Goal: Task Accomplishment & Management: Use online tool/utility

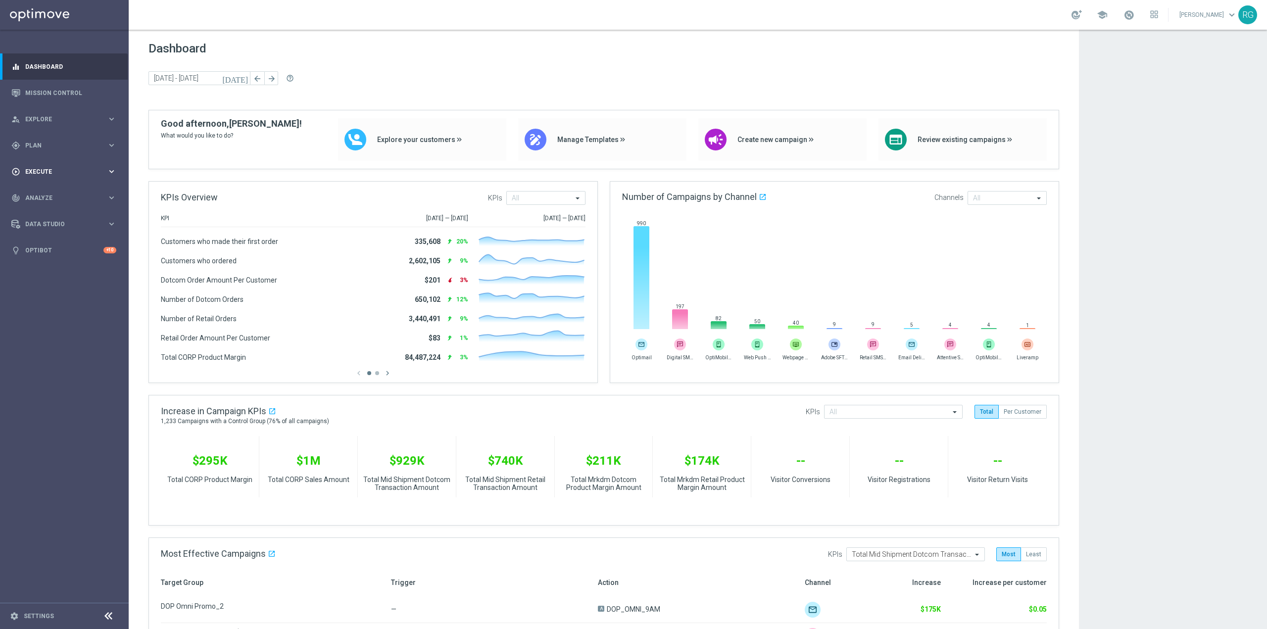
click at [58, 169] on span "Execute" at bounding box center [66, 172] width 82 height 6
click at [57, 146] on span "Plan" at bounding box center [66, 146] width 82 height 6
click at [51, 195] on span "Templates" at bounding box center [61, 196] width 71 height 6
click at [47, 210] on link "Optimail" at bounding box center [67, 210] width 72 height 8
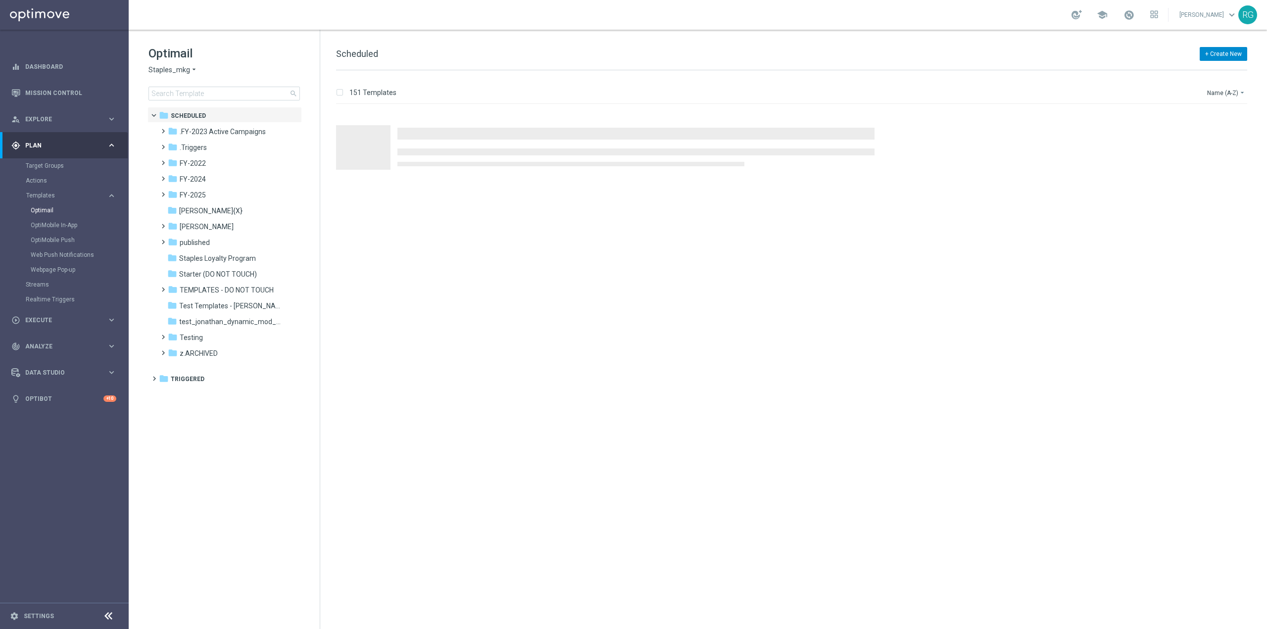
click at [1213, 54] on button "+ Create New" at bounding box center [1224, 54] width 48 height 14
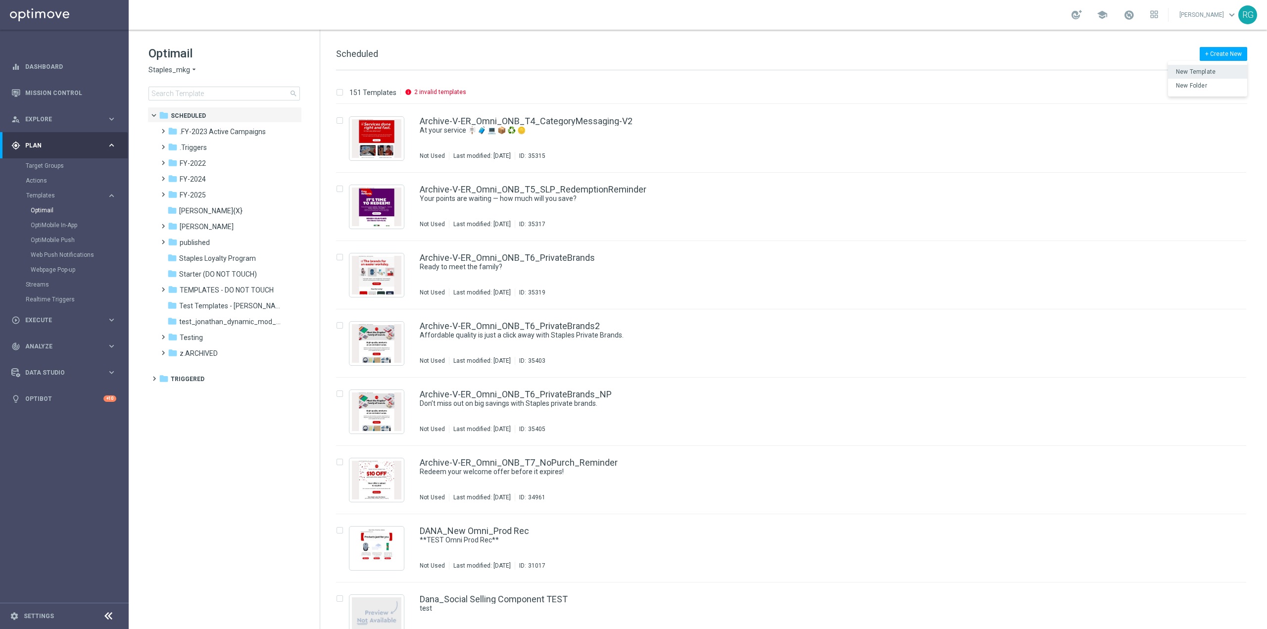
click at [1204, 72] on span "New Template" at bounding box center [1196, 71] width 40 height 7
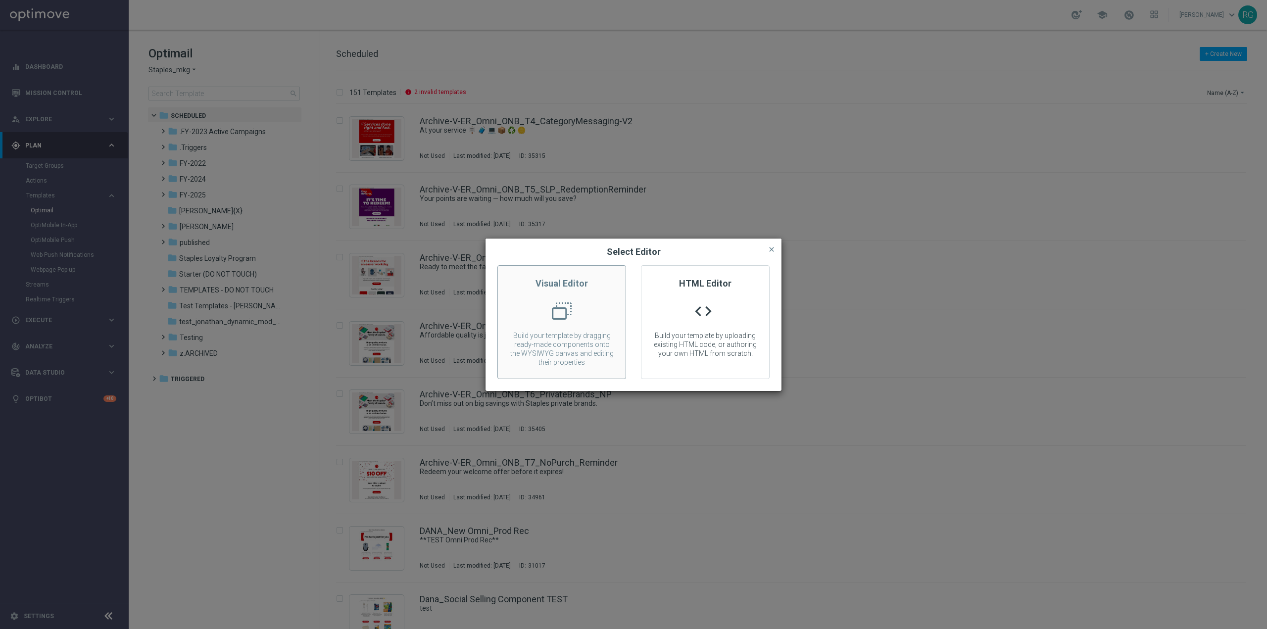
click at [544, 302] on div at bounding box center [562, 314] width 128 height 27
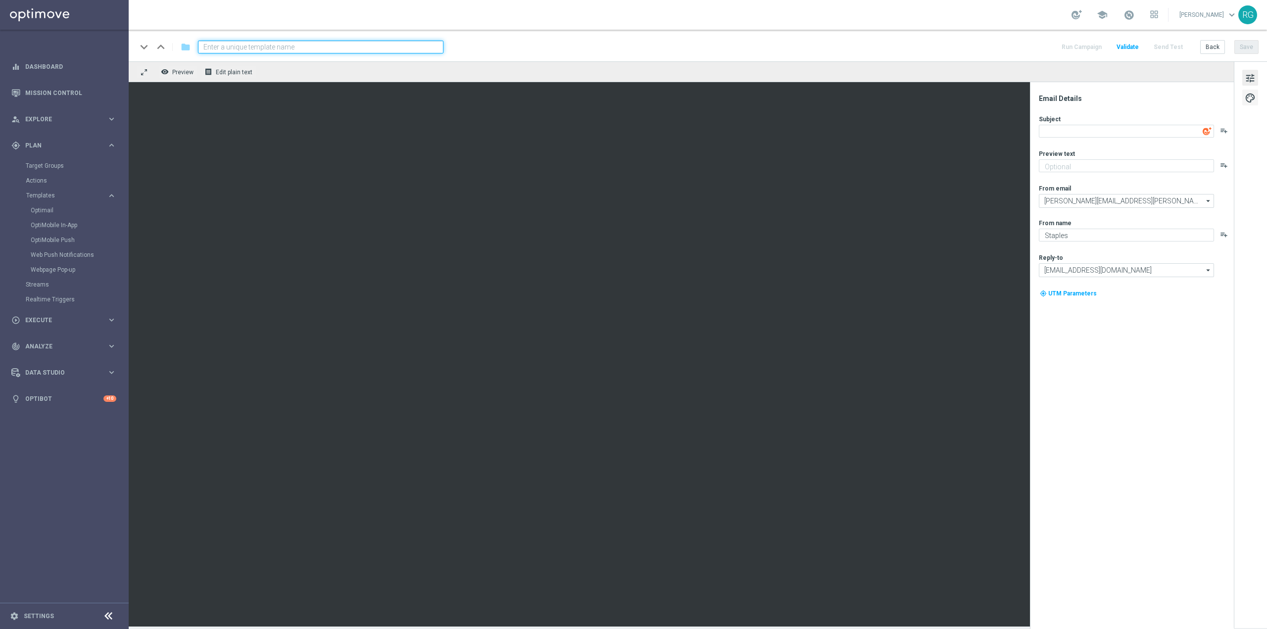
click at [1244, 99] on button "palette" at bounding box center [1250, 98] width 16 height 16
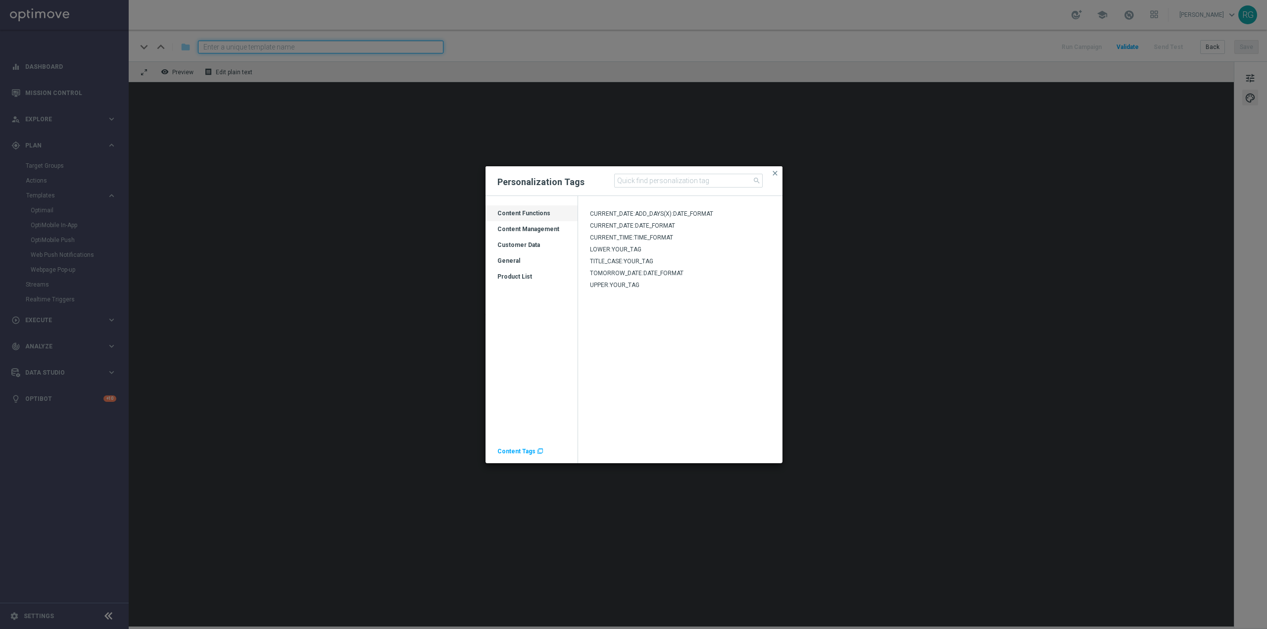
click at [638, 237] on span "CURRENT_TIME:TIME_FORMAT" at bounding box center [631, 237] width 83 height 7
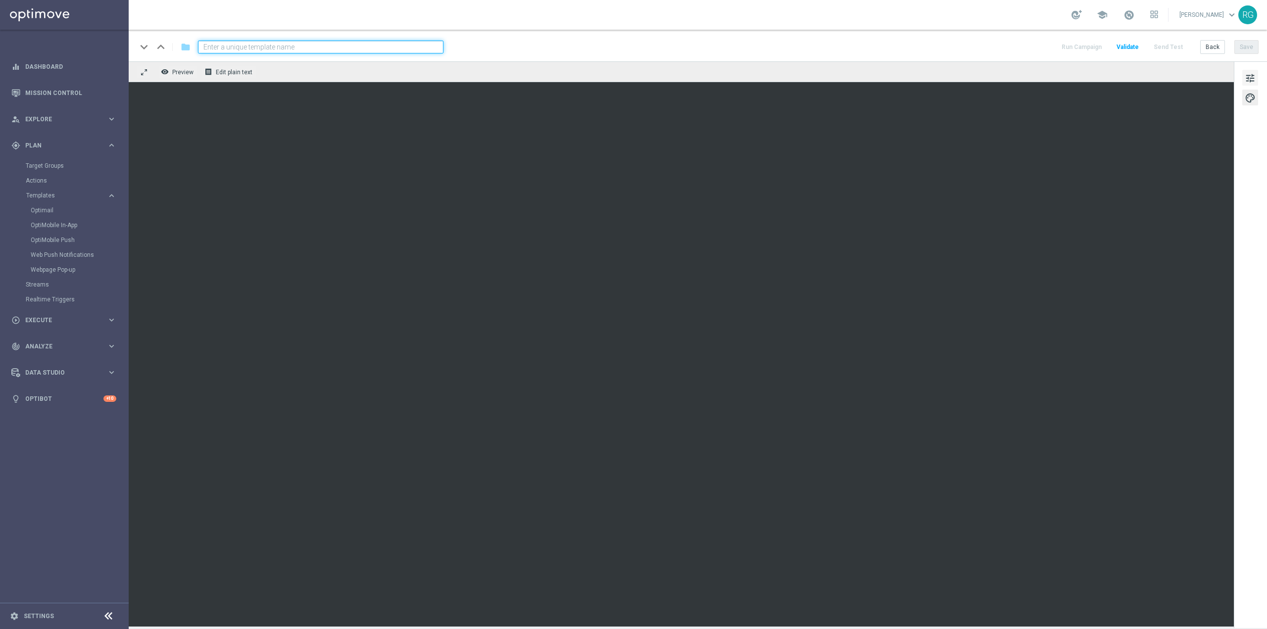
click at [1254, 79] on span "tune" at bounding box center [1250, 78] width 11 height 13
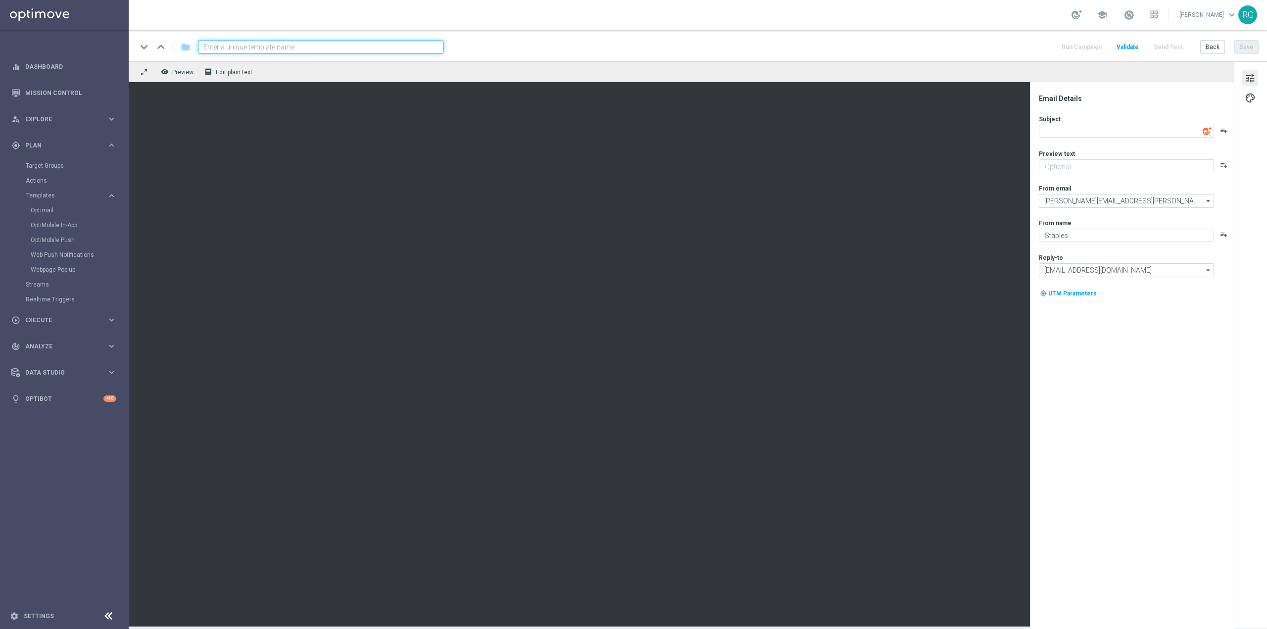
drag, startPoint x: 1126, startPoint y: 124, endPoint x: 1125, endPoint y: 129, distance: 5.0
click at [1125, 126] on div "Subject playlist_add" at bounding box center [1136, 126] width 194 height 23
click at [1125, 129] on textarea at bounding box center [1126, 131] width 175 height 13
type textarea "sdf"
click at [1166, 54] on div "keyboard_arrow_down keyboard_arrow_up folder Run Campaign Validate Send Test Ba…" at bounding box center [698, 46] width 1138 height 32
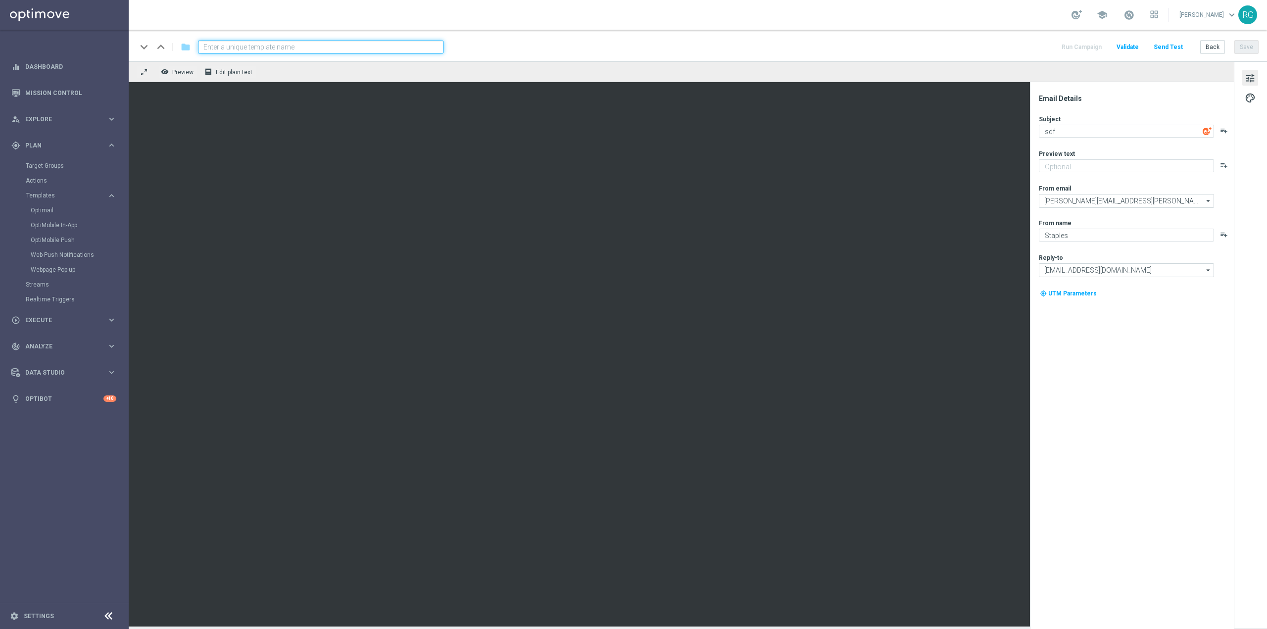
click at [1167, 49] on button "Send Test" at bounding box center [1168, 47] width 32 height 13
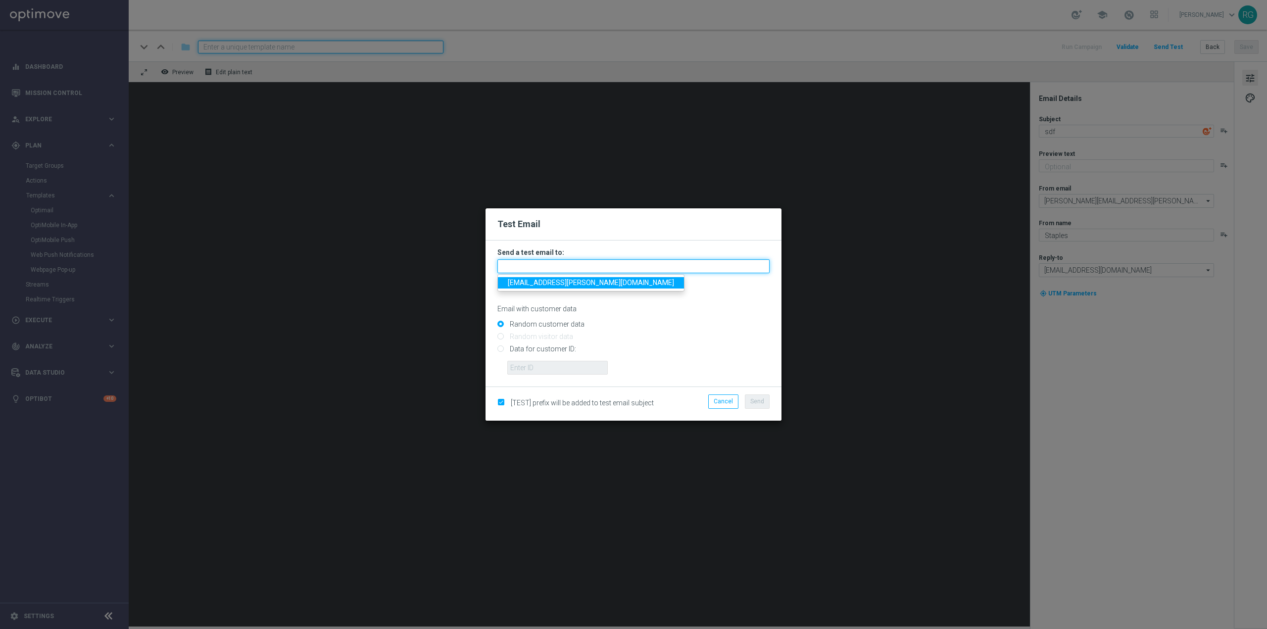
click at [631, 264] on input "text" at bounding box center [633, 266] width 272 height 14
click at [543, 283] on span "ronen.goren@gmail.com" at bounding box center [591, 283] width 166 height 8
type input "ronen.goren@gmail.com"
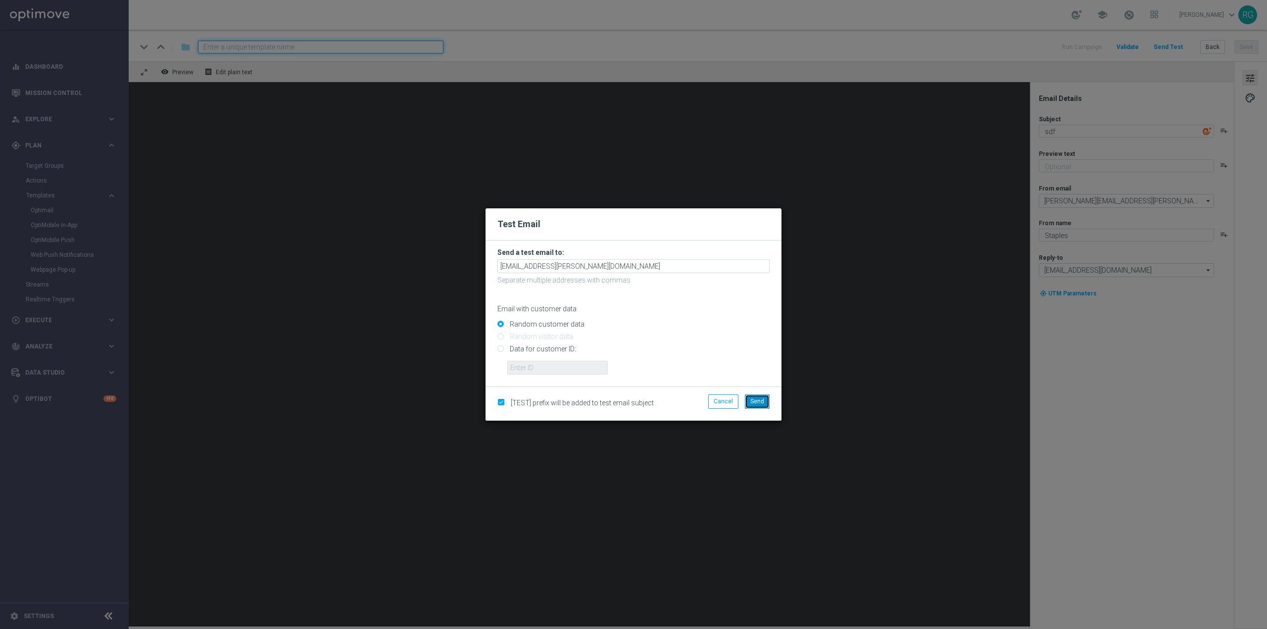
click at [763, 398] on span "Send" at bounding box center [757, 401] width 14 height 7
click at [764, 396] on button "Send" at bounding box center [757, 401] width 25 height 14
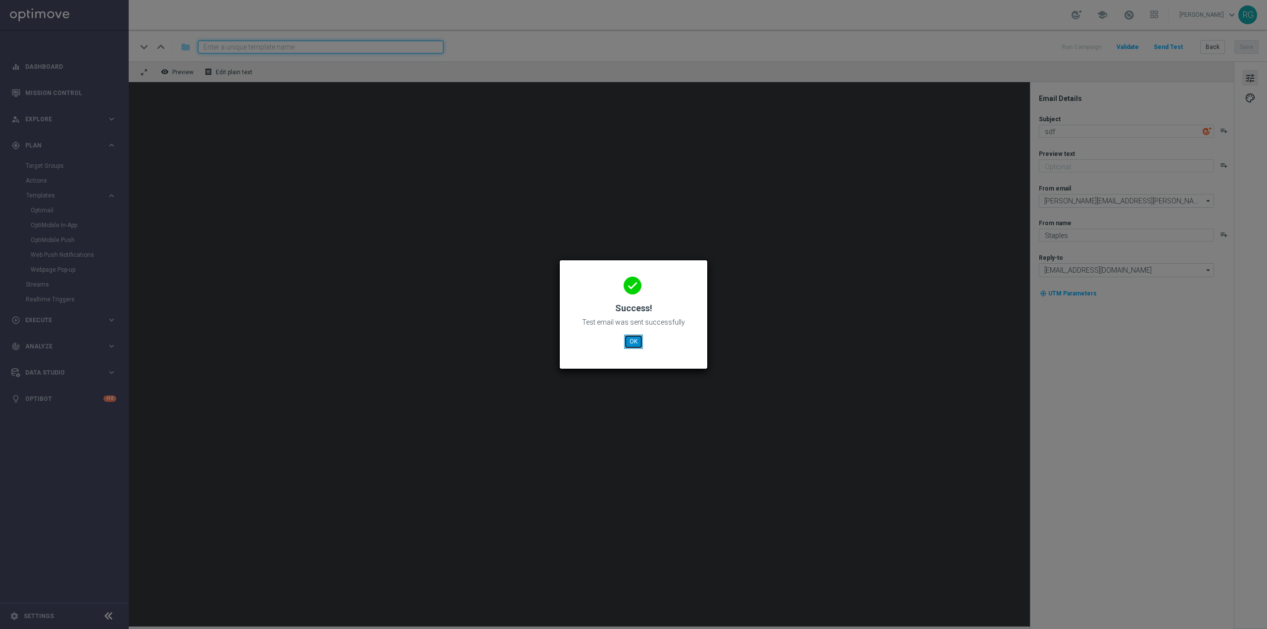
click at [638, 341] on button "OK" at bounding box center [633, 342] width 19 height 14
click at [637, 346] on button "OK" at bounding box center [633, 342] width 19 height 14
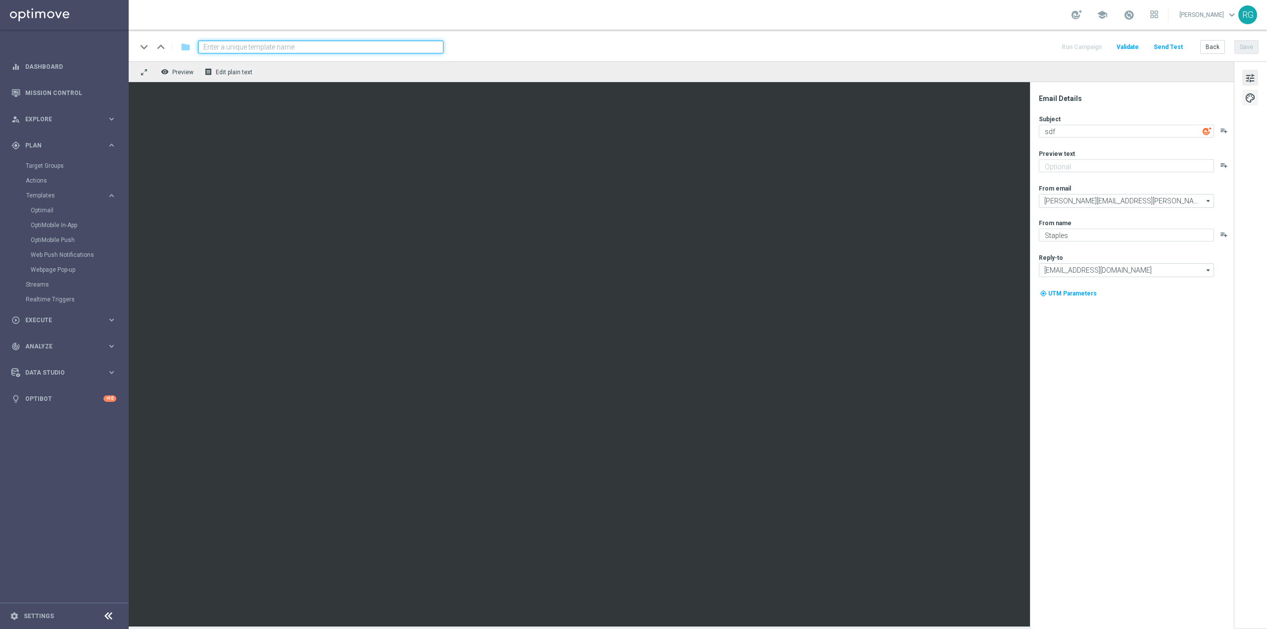
click at [1247, 95] on span "palette" at bounding box center [1250, 98] width 11 height 13
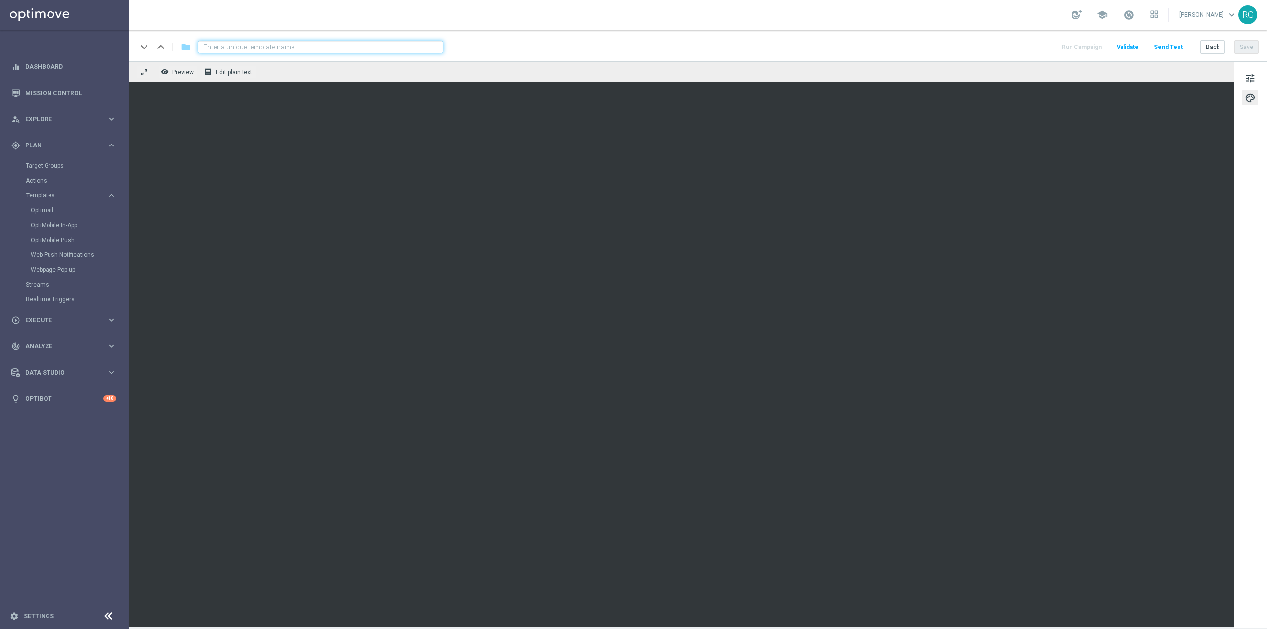
click at [1260, 81] on div "tune palette" at bounding box center [1250, 344] width 33 height 567
click at [1253, 81] on span "tune" at bounding box center [1250, 78] width 11 height 13
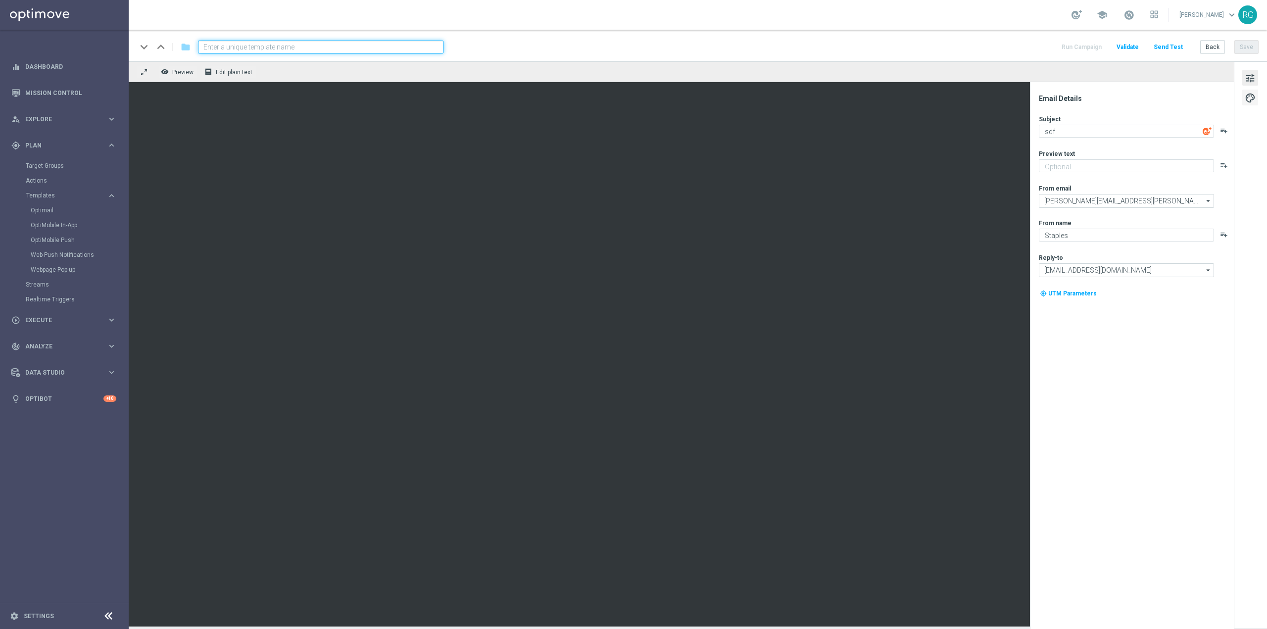
click at [1254, 102] on span "palette" at bounding box center [1250, 98] width 11 height 13
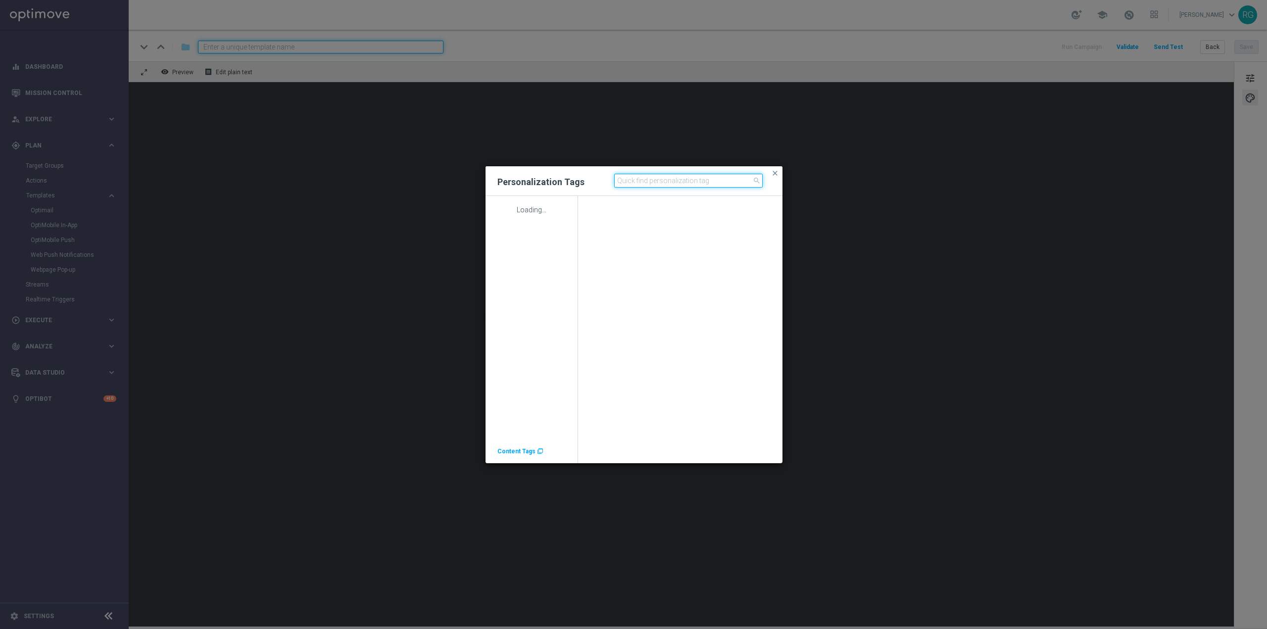
click at [643, 185] on input at bounding box center [688, 181] width 148 height 14
click at [650, 183] on input "time" at bounding box center [688, 181] width 148 height 14
type input "zone"
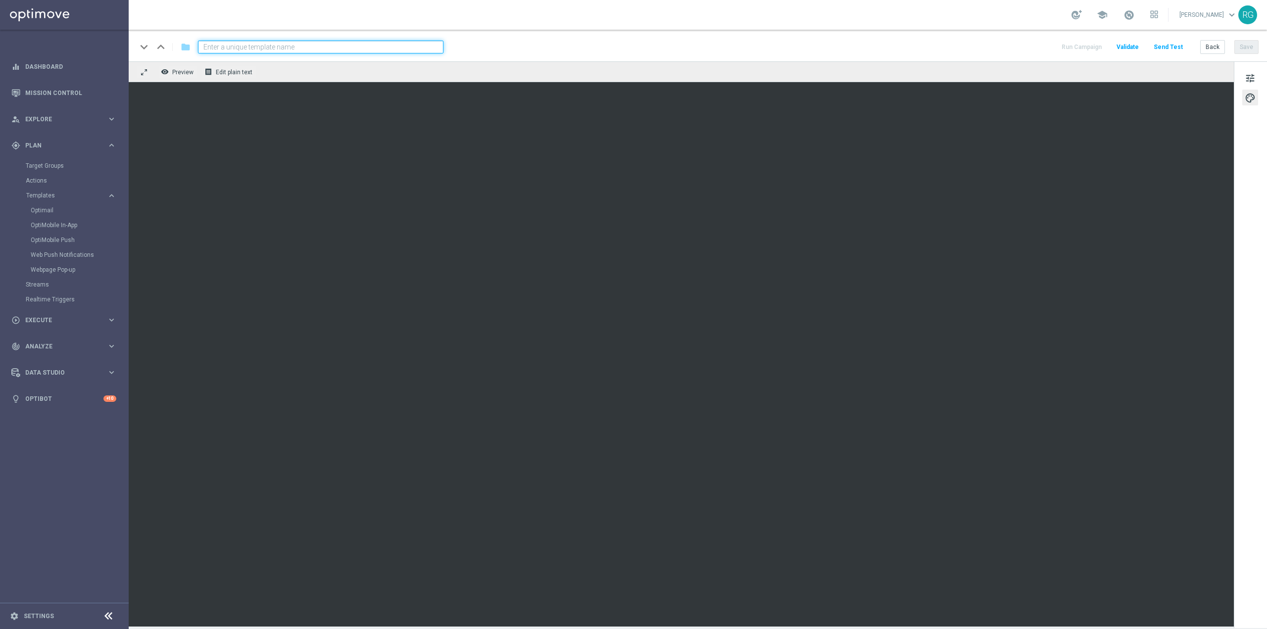
click at [1166, 41] on button "Send Test" at bounding box center [1168, 47] width 32 height 13
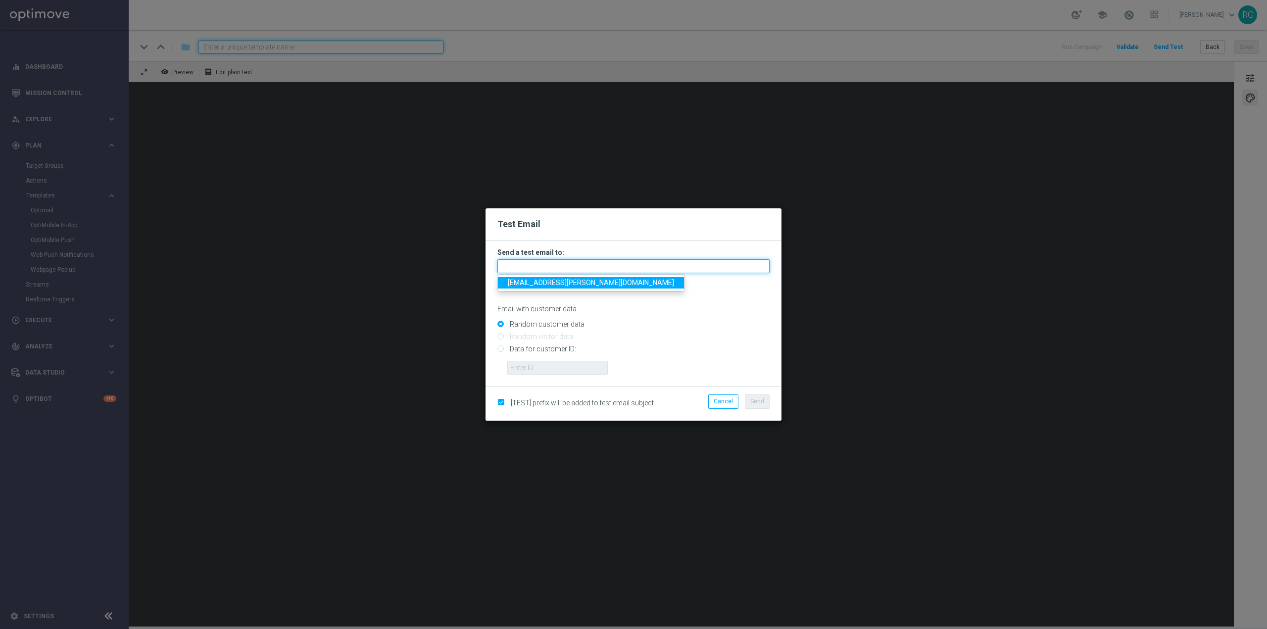
click at [624, 260] on input "text" at bounding box center [633, 266] width 272 height 14
click at [564, 281] on span "ronen.goren@gmail.com" at bounding box center [591, 283] width 166 height 8
type input "ronen.goren@gmail.com"
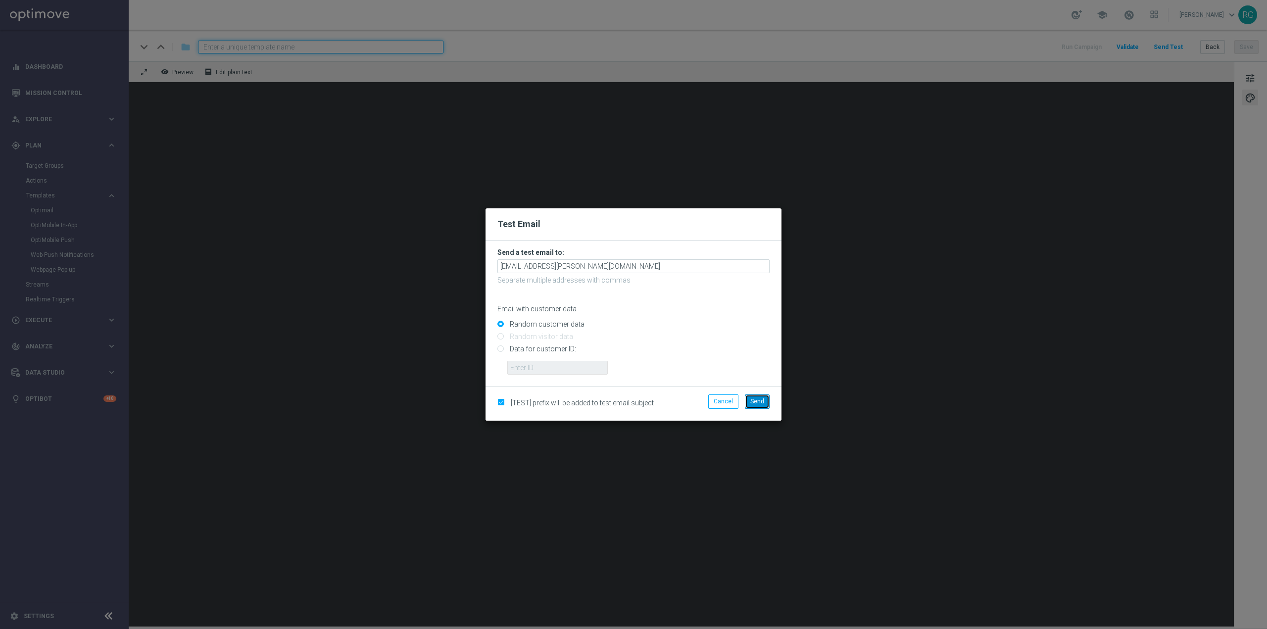
click at [753, 404] on span "Send" at bounding box center [757, 401] width 14 height 7
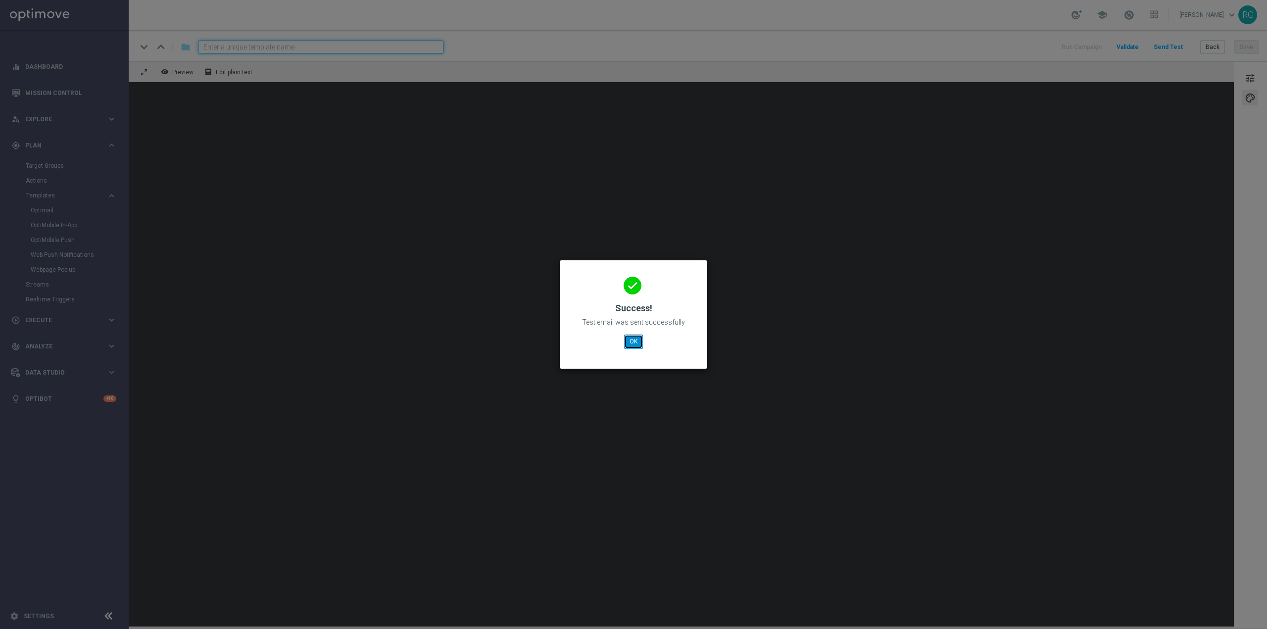
click at [636, 344] on button "OK" at bounding box center [633, 342] width 19 height 14
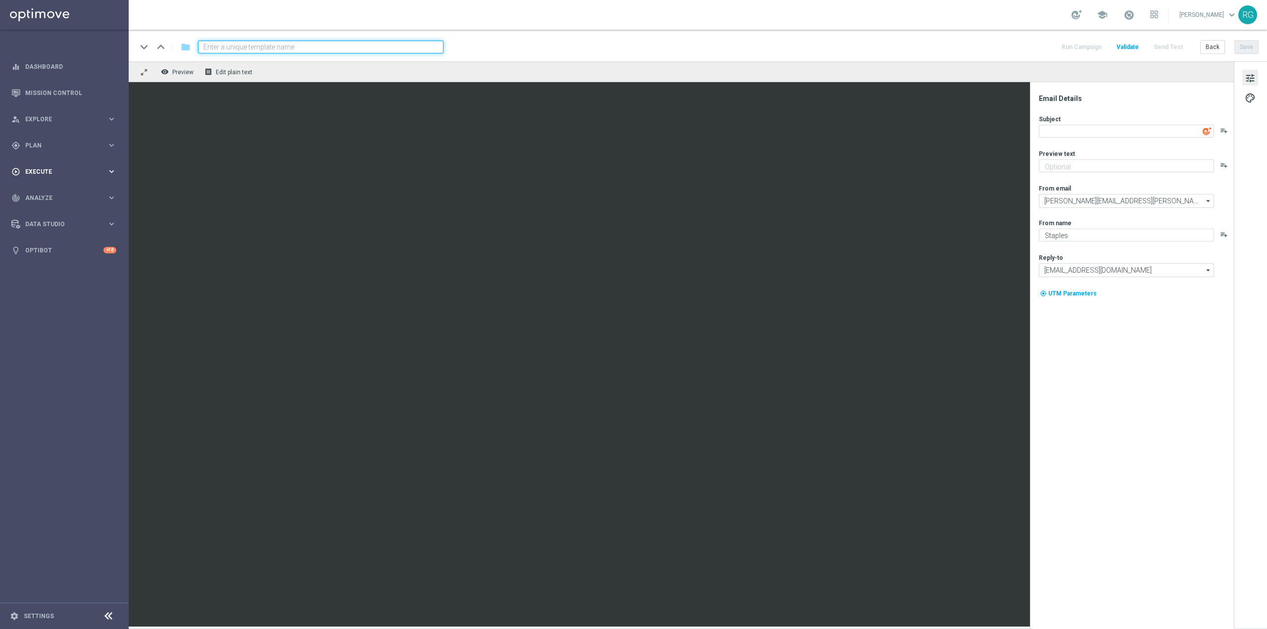
click at [56, 173] on span "Execute" at bounding box center [66, 172] width 82 height 6
click at [55, 192] on link "Campaign Builder" at bounding box center [64, 192] width 77 height 8
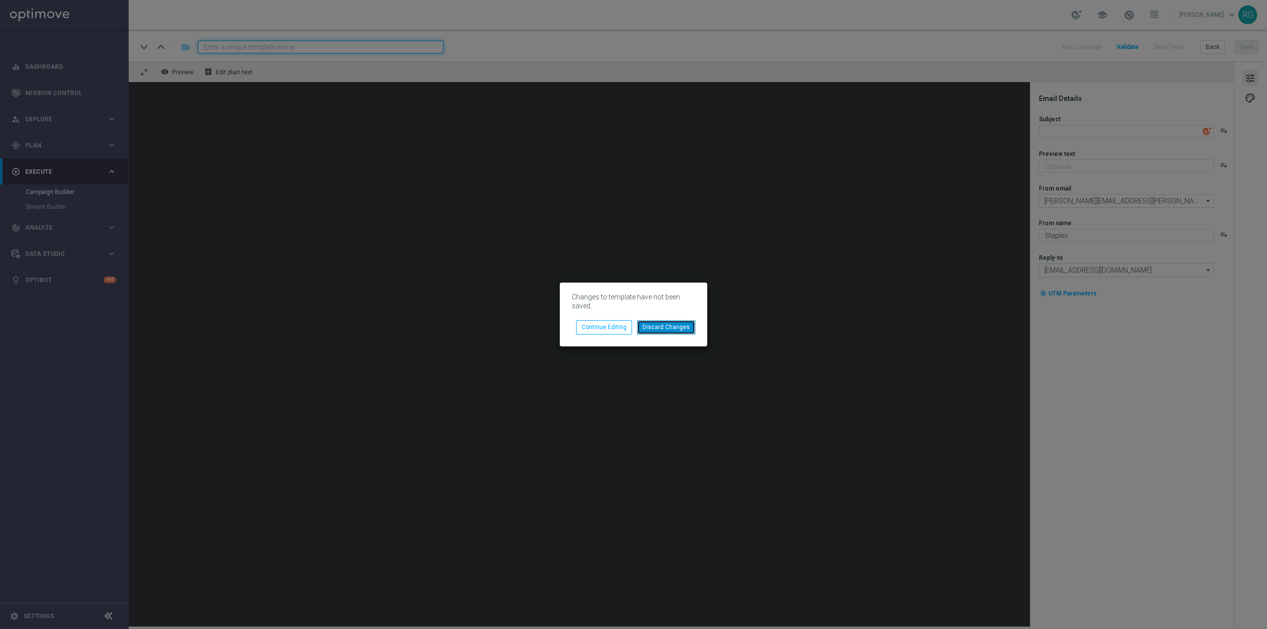
click at [675, 328] on button "Discard Changes" at bounding box center [666, 327] width 58 height 14
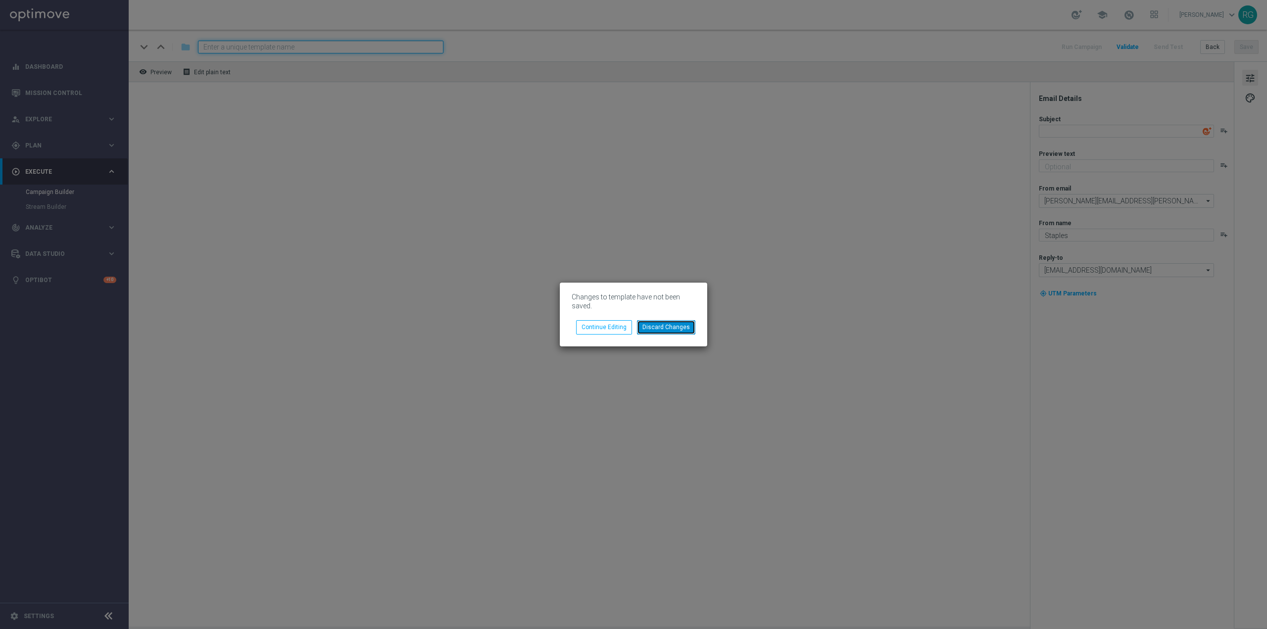
click at [674, 328] on button "Discard Changes" at bounding box center [666, 327] width 58 height 14
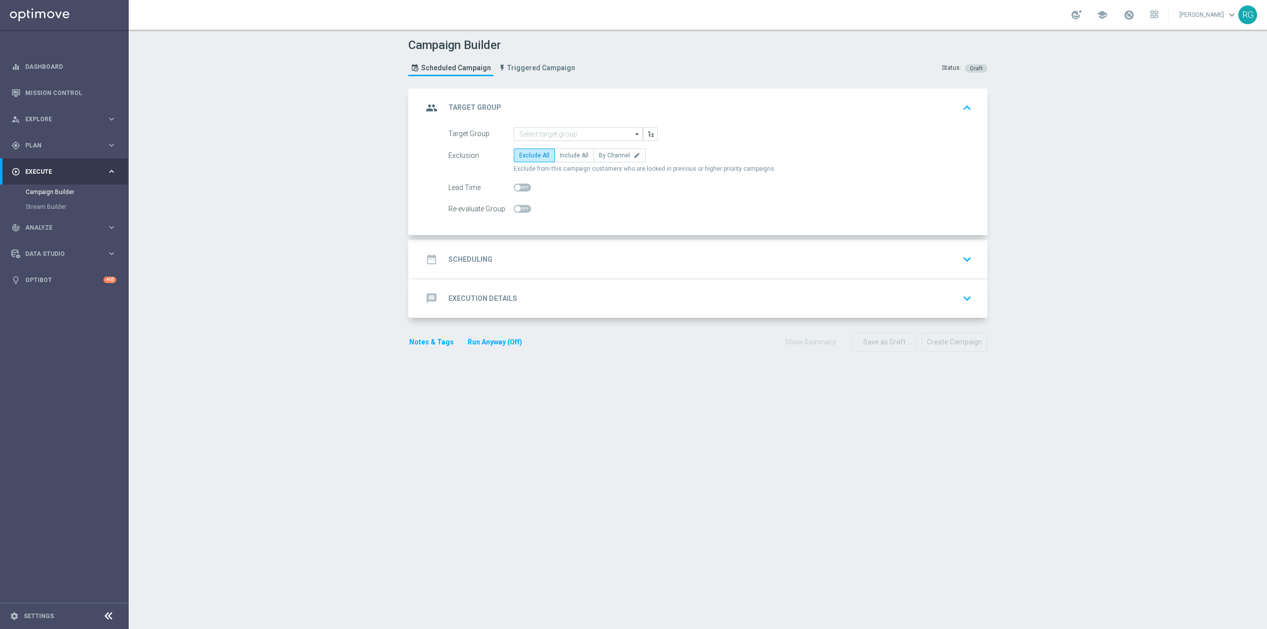
click at [571, 297] on div "message Execution Details keyboard_arrow_down" at bounding box center [699, 298] width 553 height 19
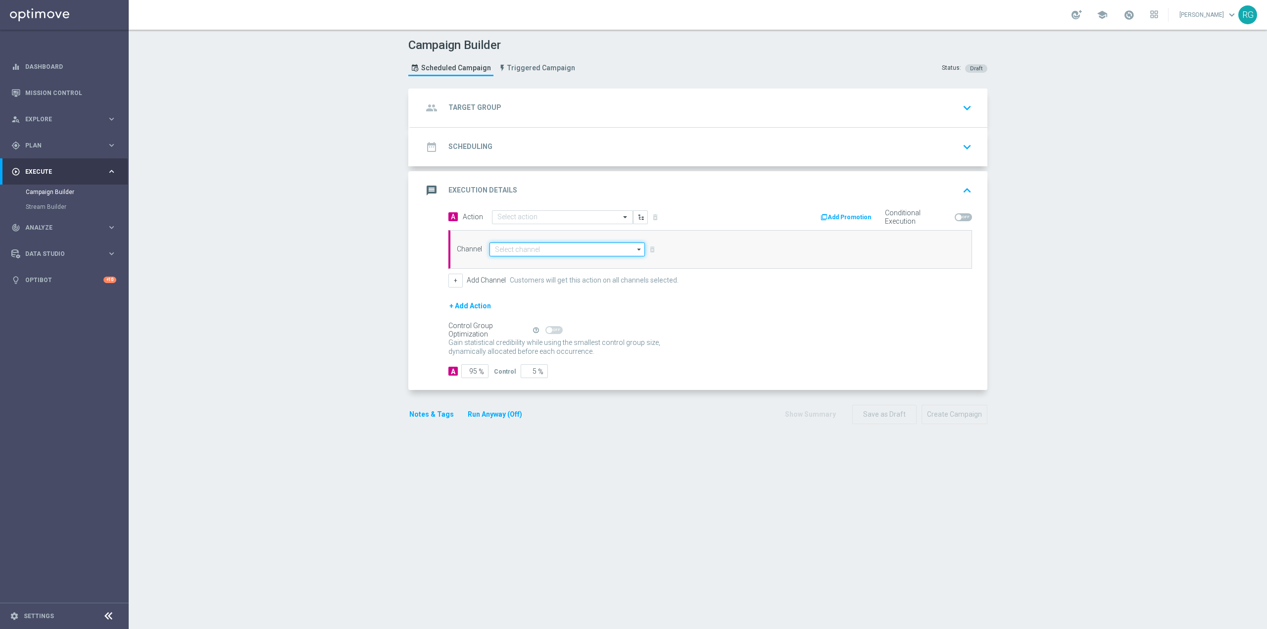
click at [592, 253] on input at bounding box center [566, 250] width 155 height 14
click at [594, 263] on div "Optimail" at bounding box center [570, 264] width 147 height 14
type input "Optimail"
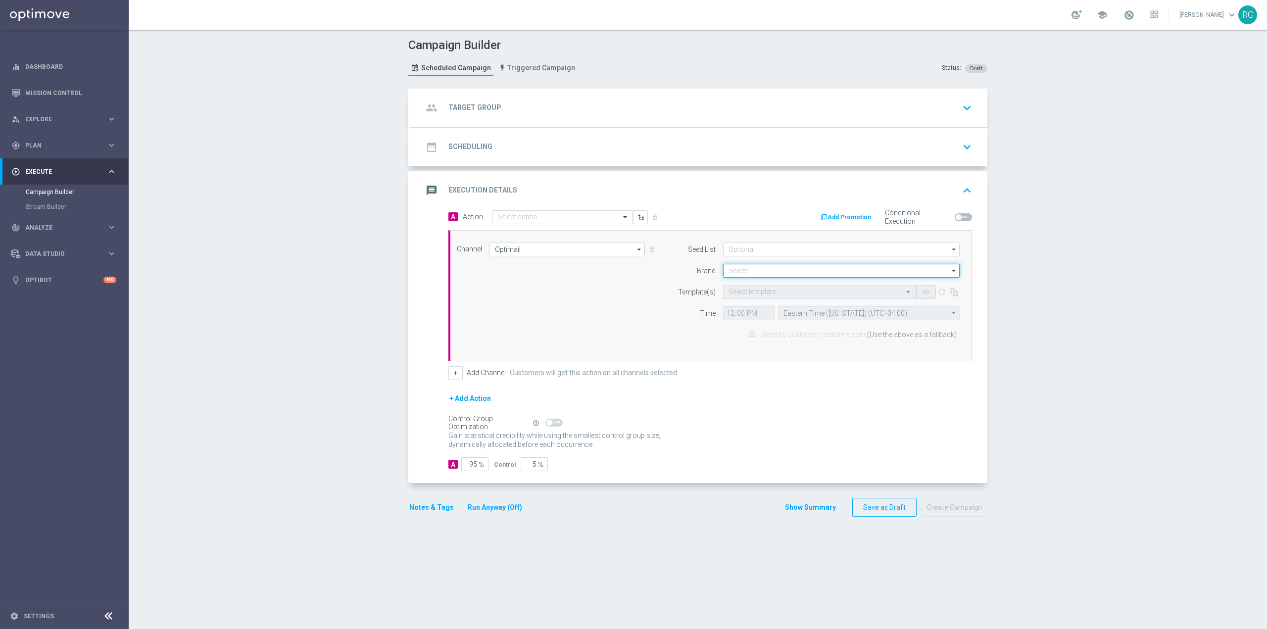
click at [771, 273] on input at bounding box center [841, 271] width 237 height 14
click at [773, 283] on div "Staples_mkg" at bounding box center [849, 285] width 237 height 14
type input "Staples_mkg"
